Goal: Information Seeking & Learning: Compare options

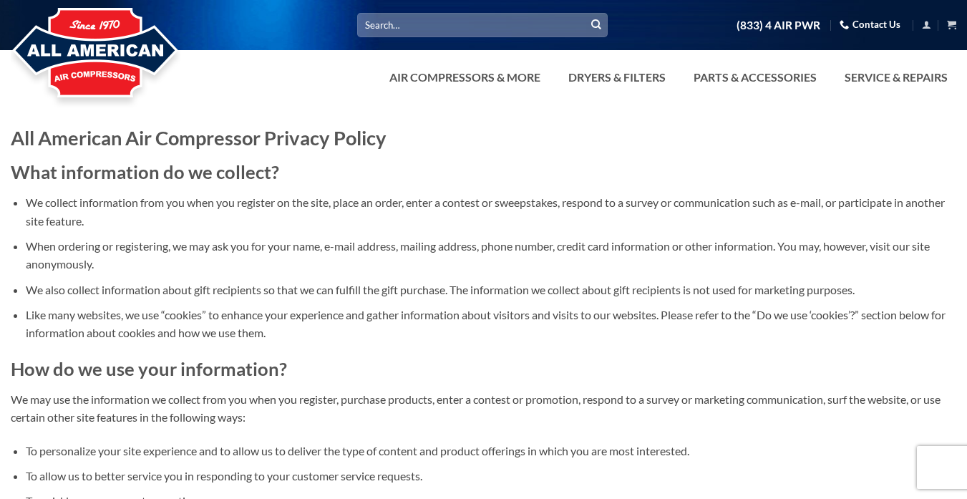
click at [447, 150] on h1 "All American Air Compressor Privacy Policy" at bounding box center [483, 137] width 945 height 25
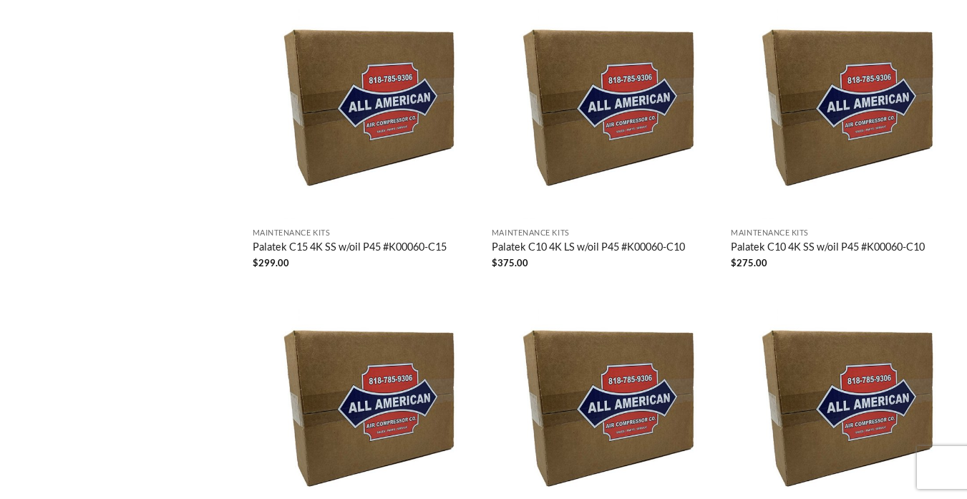
scroll to position [1821, 0]
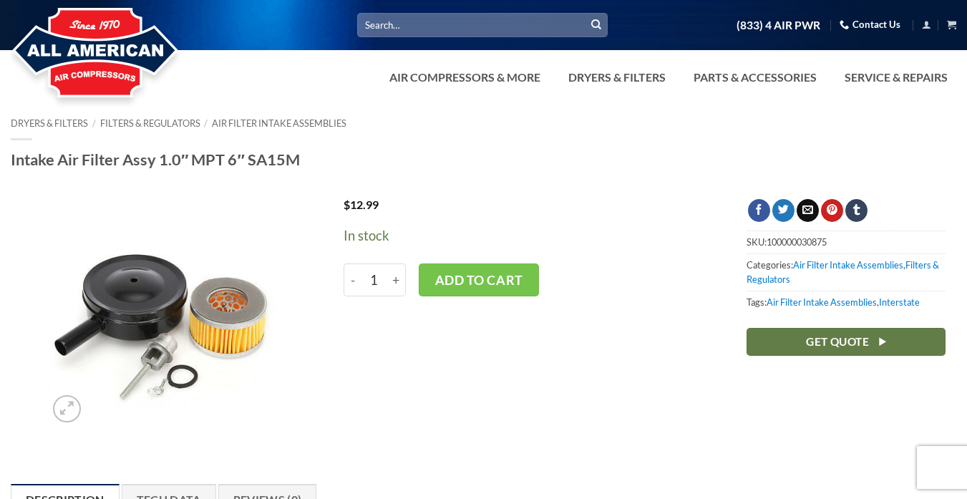
drag, startPoint x: 0, startPoint y: 0, endPoint x: 315, endPoint y: 70, distance: 322.6
click at [315, 70] on div at bounding box center [483, 52] width 967 height 104
click at [527, 198] on div at bounding box center [483, 187] width 967 height 21
